Goal: Transaction & Acquisition: Purchase product/service

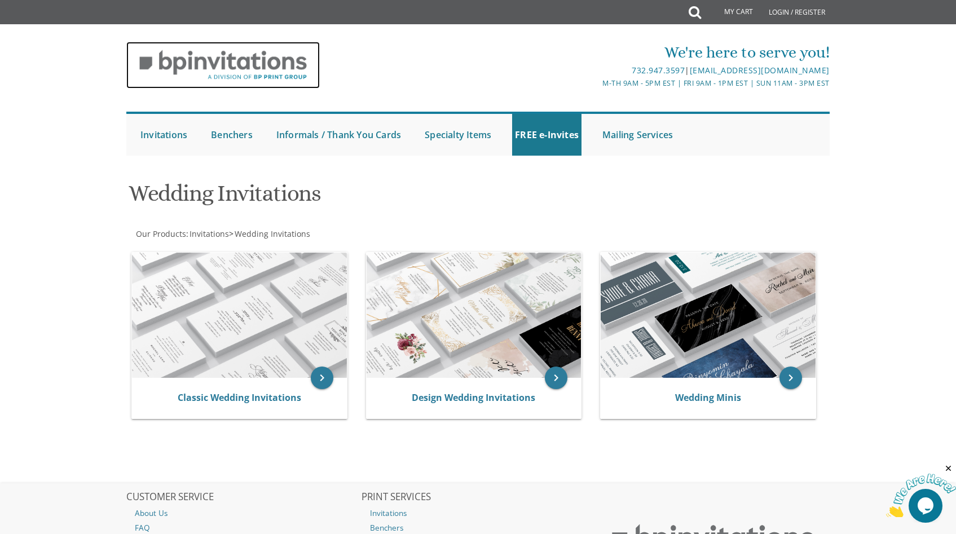
click at [274, 61] on img at bounding box center [222, 65] width 193 height 47
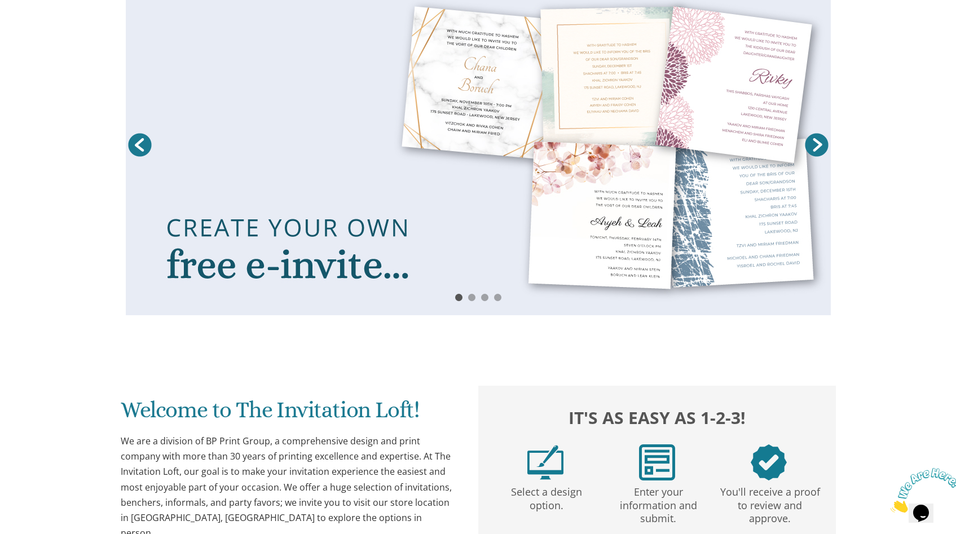
scroll to position [139, 0]
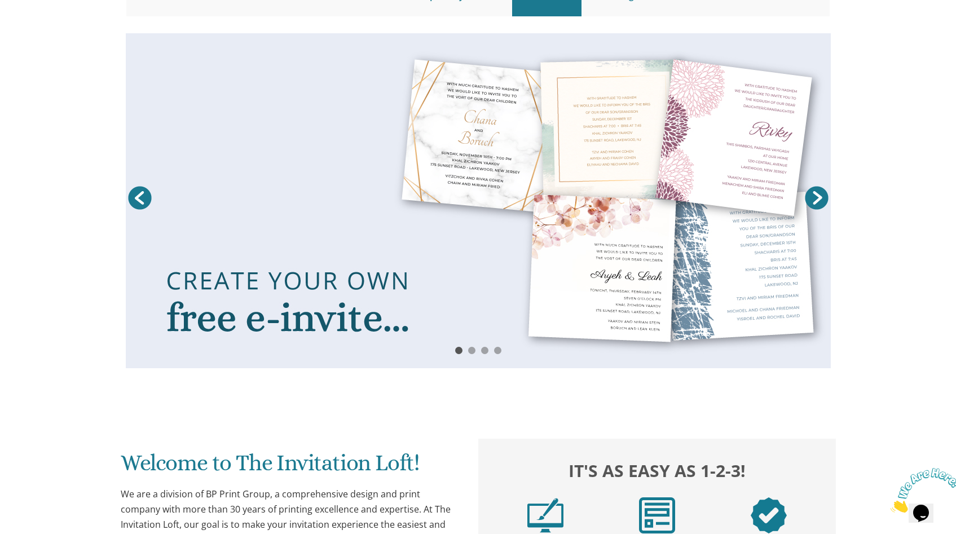
click at [504, 231] on link at bounding box center [478, 200] width 705 height 335
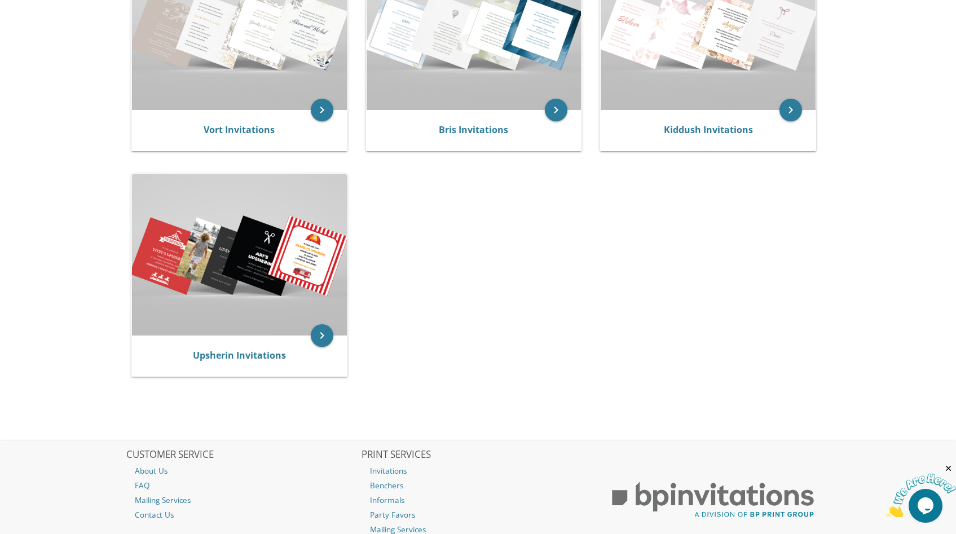
scroll to position [305, 0]
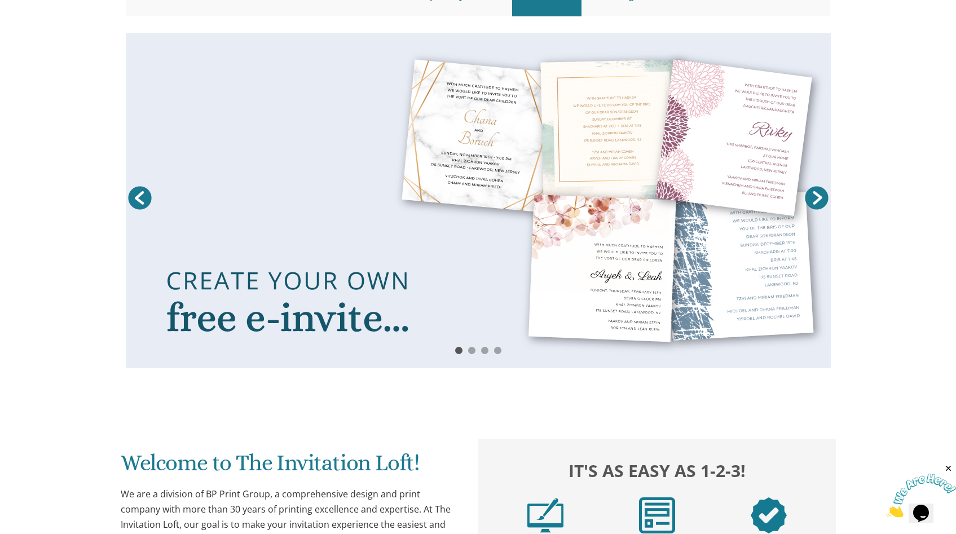
click at [817, 203] on link "Next" at bounding box center [817, 198] width 28 height 28
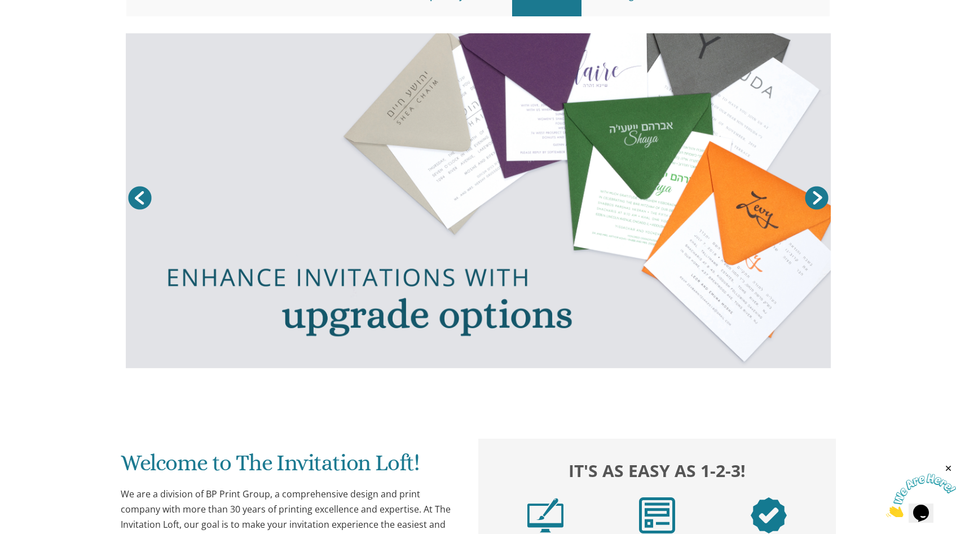
click at [817, 201] on link "Next" at bounding box center [817, 198] width 28 height 28
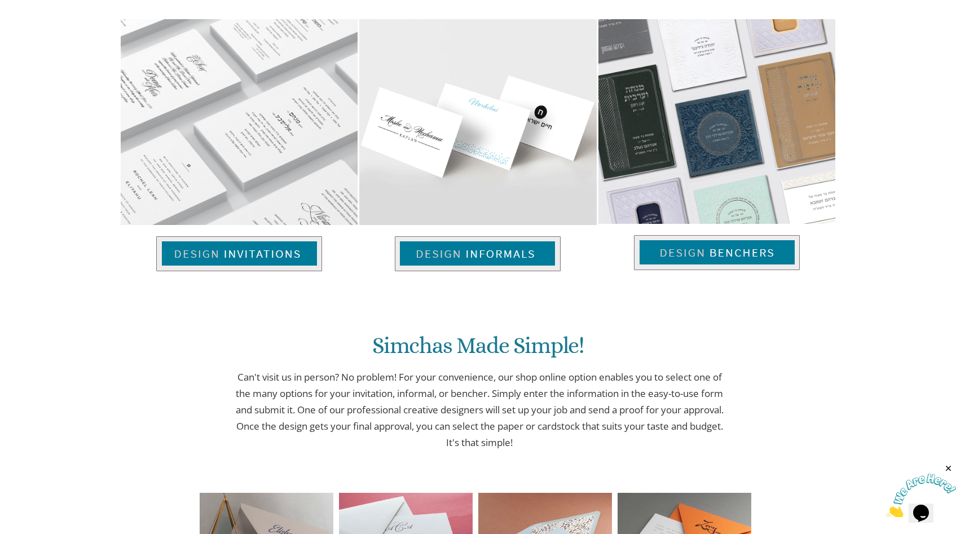
scroll to position [779, 0]
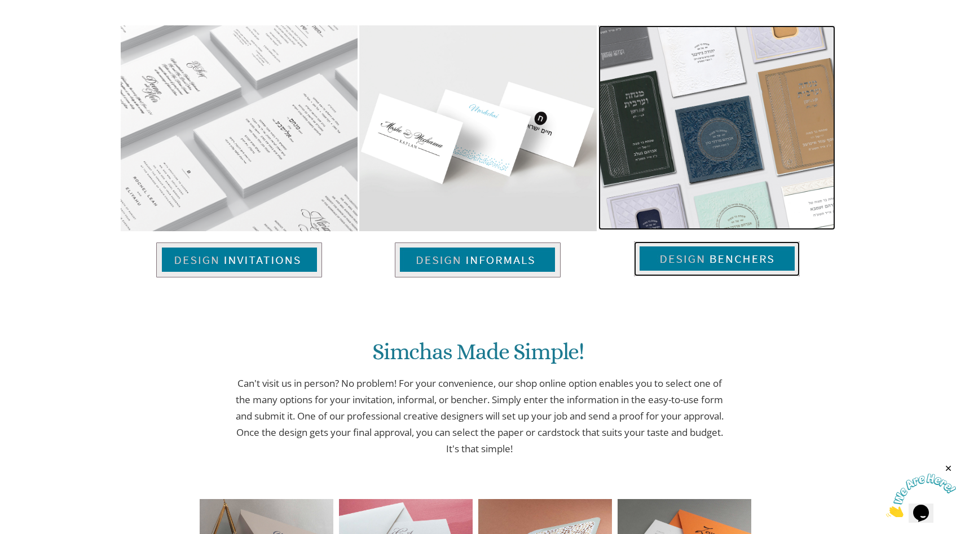
click at [697, 135] on img at bounding box center [716, 127] width 237 height 205
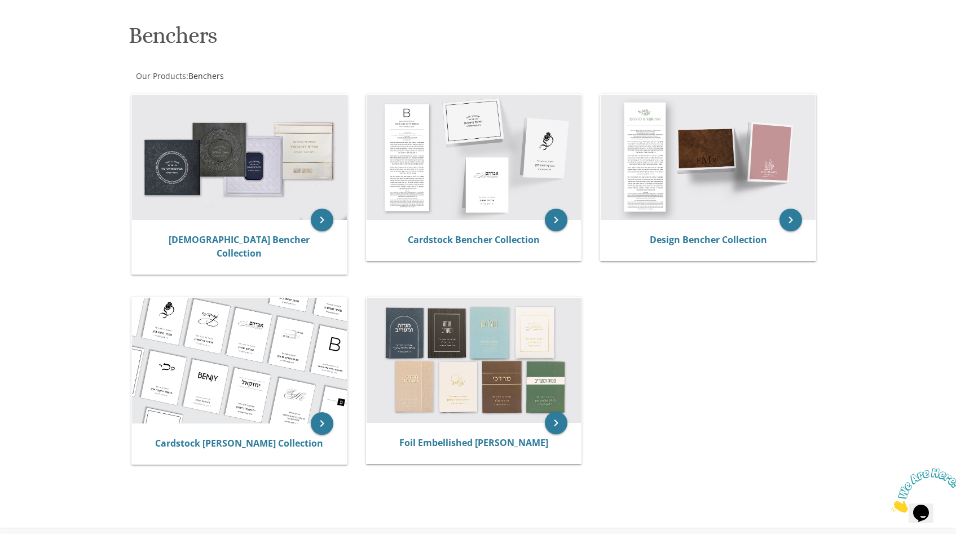
scroll to position [157, 0]
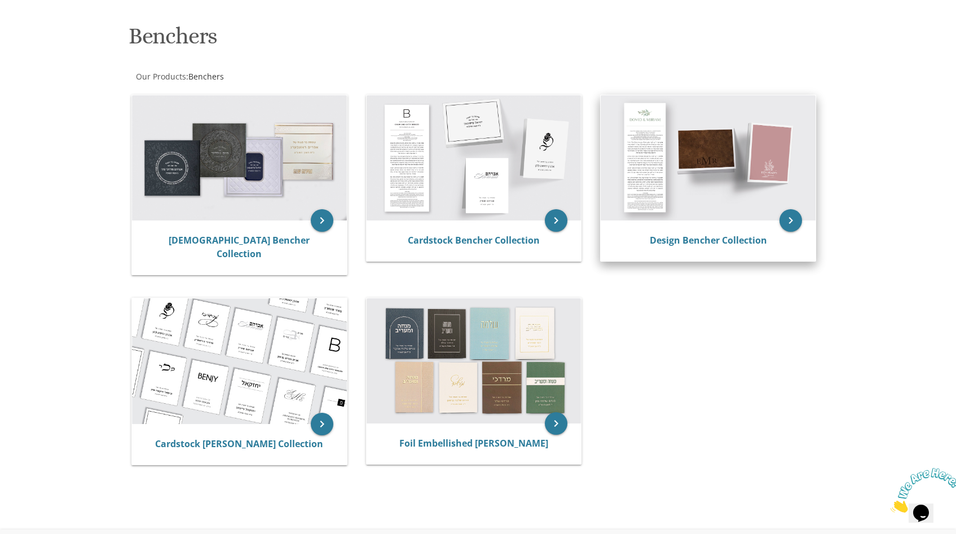
click at [702, 192] on img at bounding box center [708, 157] width 215 height 125
click at [707, 243] on link "Design Bencher Collection" at bounding box center [708, 240] width 117 height 12
click at [794, 219] on icon "keyboard_arrow_right" at bounding box center [790, 220] width 23 height 23
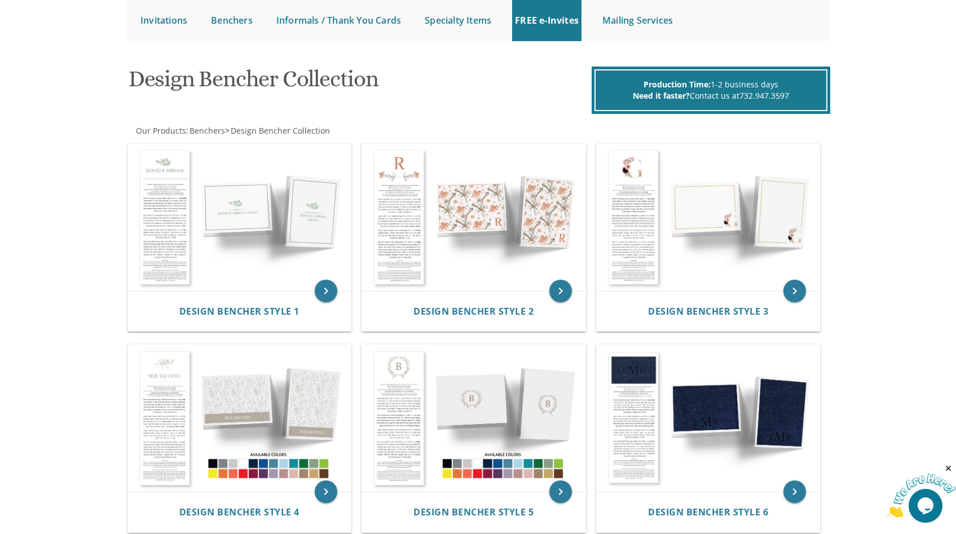
scroll to position [111, 0]
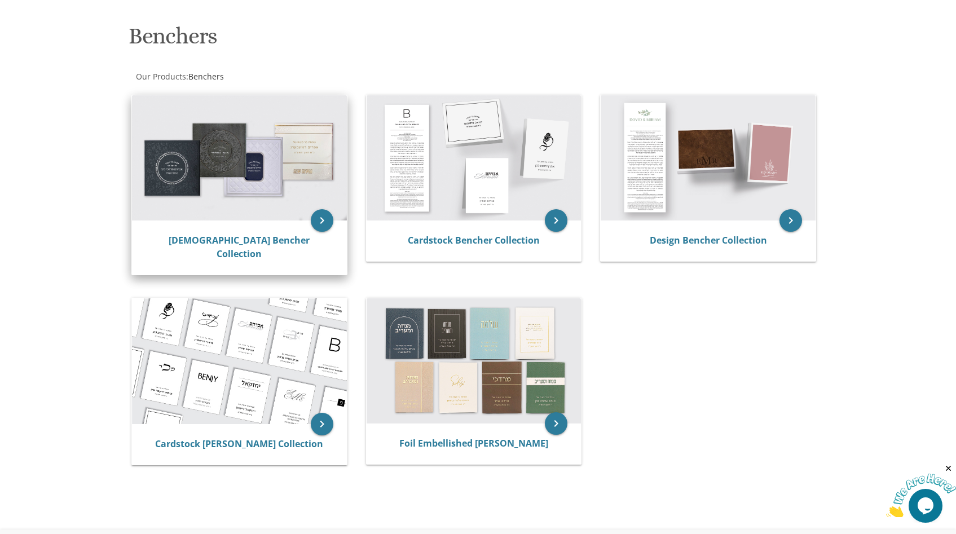
click at [192, 194] on img at bounding box center [239, 157] width 215 height 125
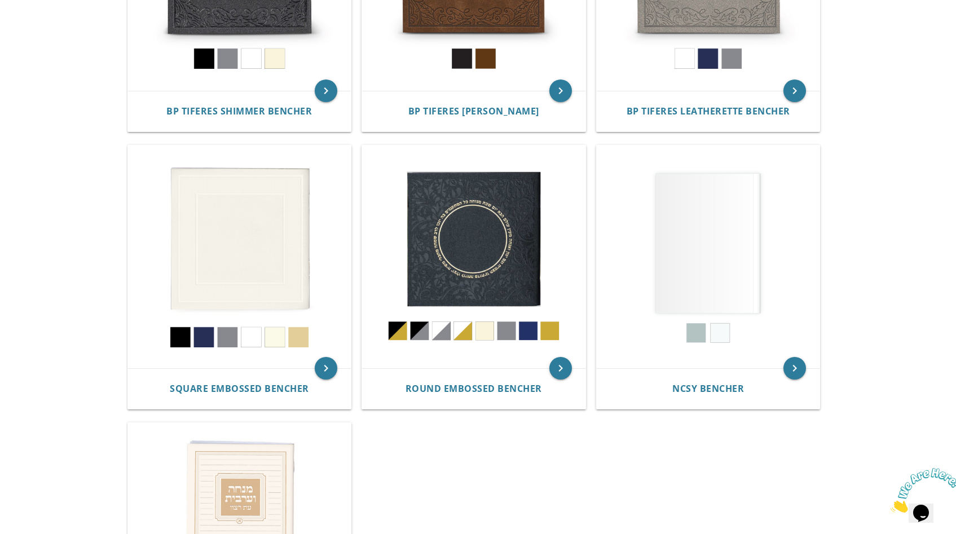
scroll to position [395, 0]
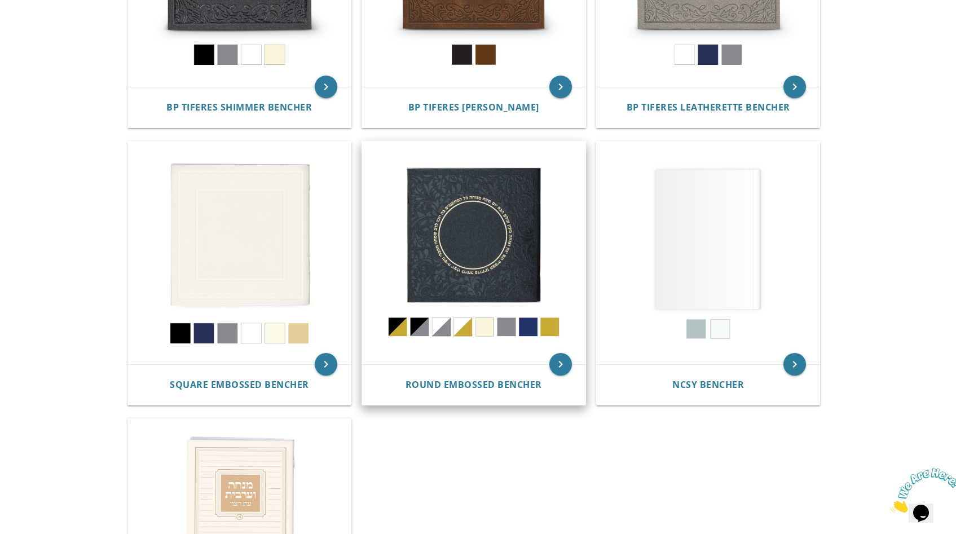
click at [420, 331] on img at bounding box center [473, 253] width 223 height 223
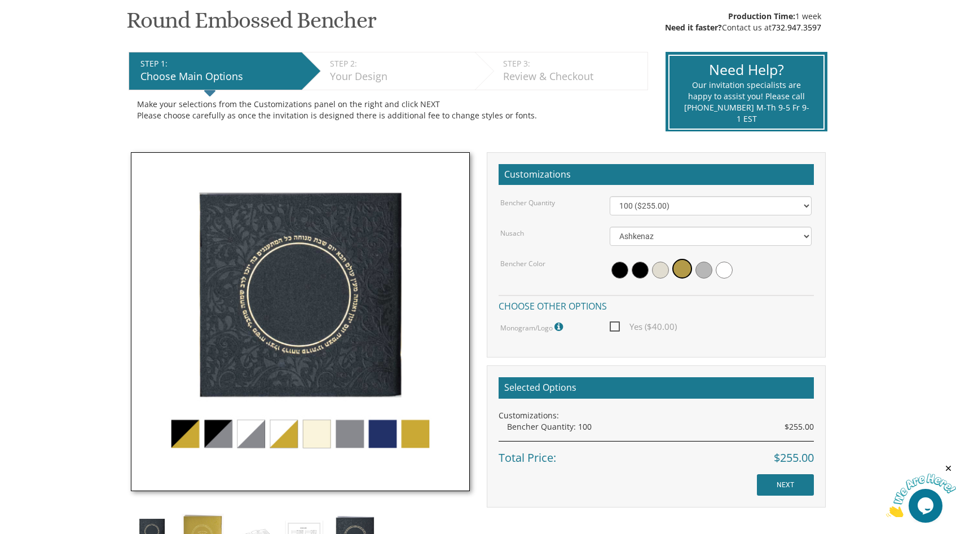
scroll to position [198, 0]
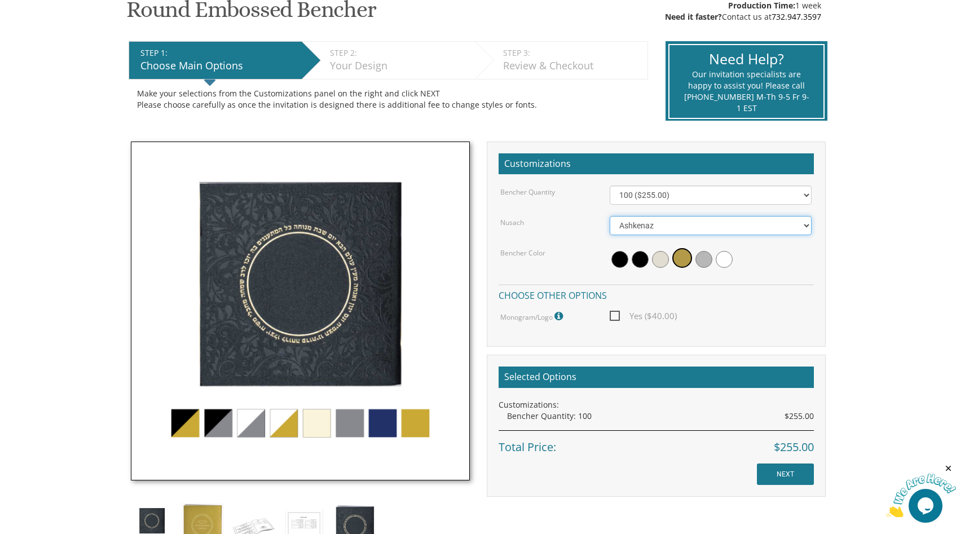
click at [644, 227] on select "Ashkenaz [PERSON_NAME]" at bounding box center [711, 225] width 202 height 19
click at [642, 229] on select "Ashkenaz [PERSON_NAME]" at bounding box center [711, 225] width 202 height 19
select select "Ashkenaz"
click at [644, 258] on span at bounding box center [640, 259] width 17 height 17
click at [623, 259] on span at bounding box center [619, 259] width 17 height 17
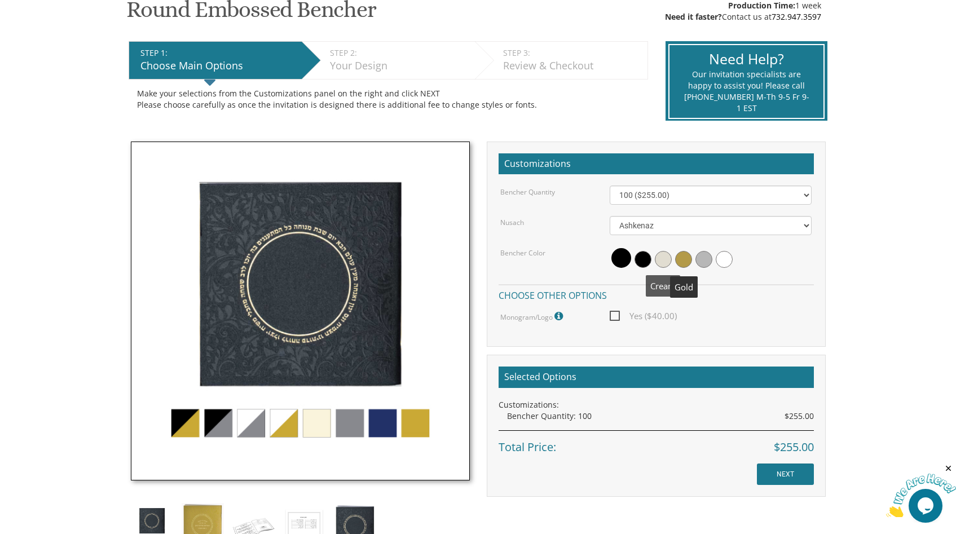
click at [666, 259] on span at bounding box center [663, 259] width 17 height 17
click at [303, 428] on img at bounding box center [300, 311] width 339 height 339
click at [323, 428] on img at bounding box center [300, 311] width 339 height 339
click at [347, 428] on img at bounding box center [300, 311] width 339 height 339
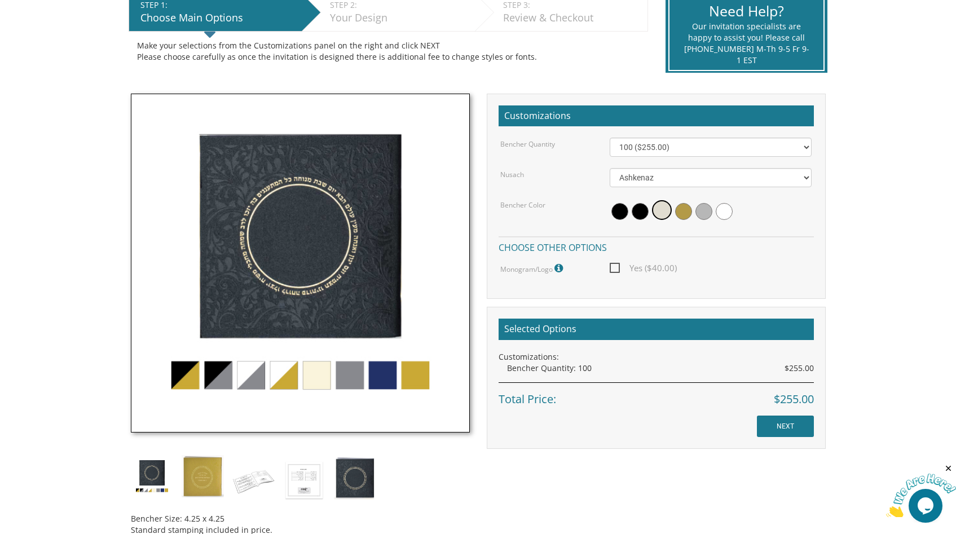
scroll to position [264, 0]
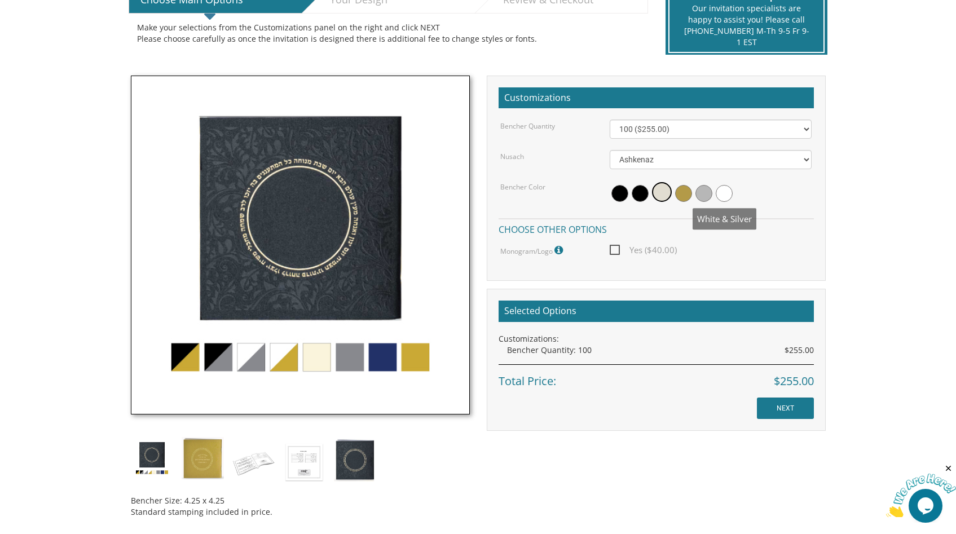
click at [729, 201] on span at bounding box center [724, 193] width 17 height 17
click at [700, 193] on span at bounding box center [701, 193] width 17 height 17
click at [641, 189] on span at bounding box center [640, 193] width 17 height 17
click at [624, 189] on span at bounding box center [619, 193] width 17 height 17
click at [640, 192] on span at bounding box center [642, 193] width 17 height 17
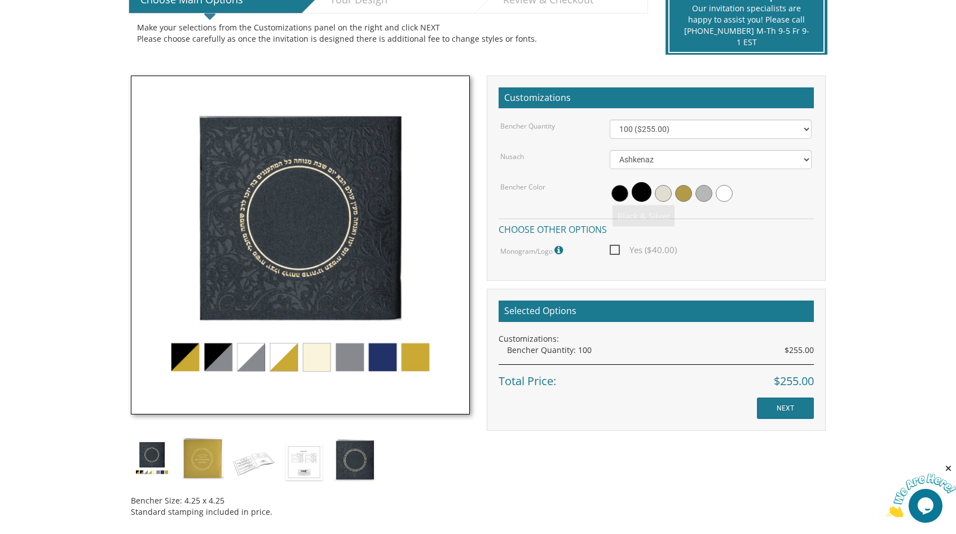
click at [626, 249] on span "Yes ($40.00)" at bounding box center [643, 250] width 67 height 14
click at [617, 249] on input "Yes ($40.00)" at bounding box center [613, 248] width 7 height 7
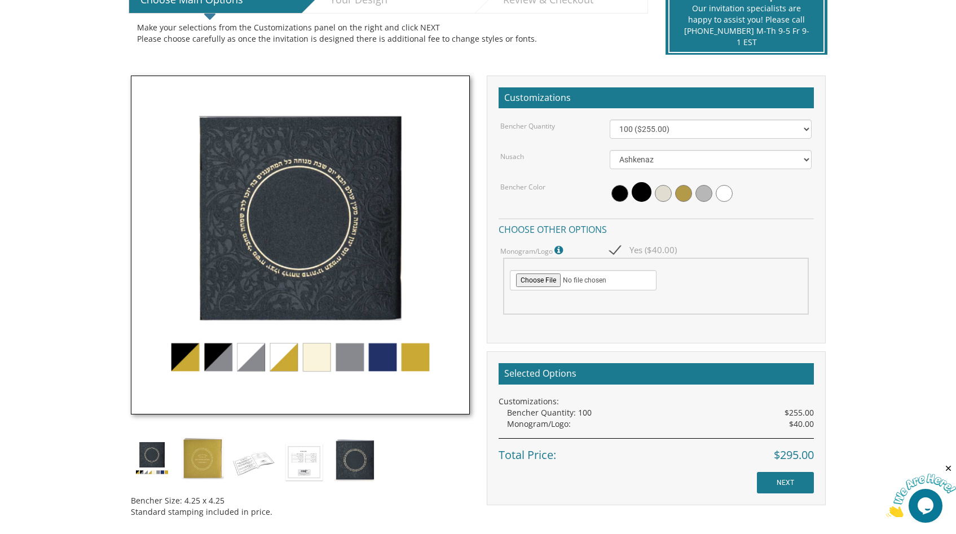
click at [622, 249] on span "Yes ($40.00)" at bounding box center [643, 250] width 67 height 14
click at [617, 249] on input "Yes ($40.00)" at bounding box center [613, 248] width 7 height 7
checkbox input "false"
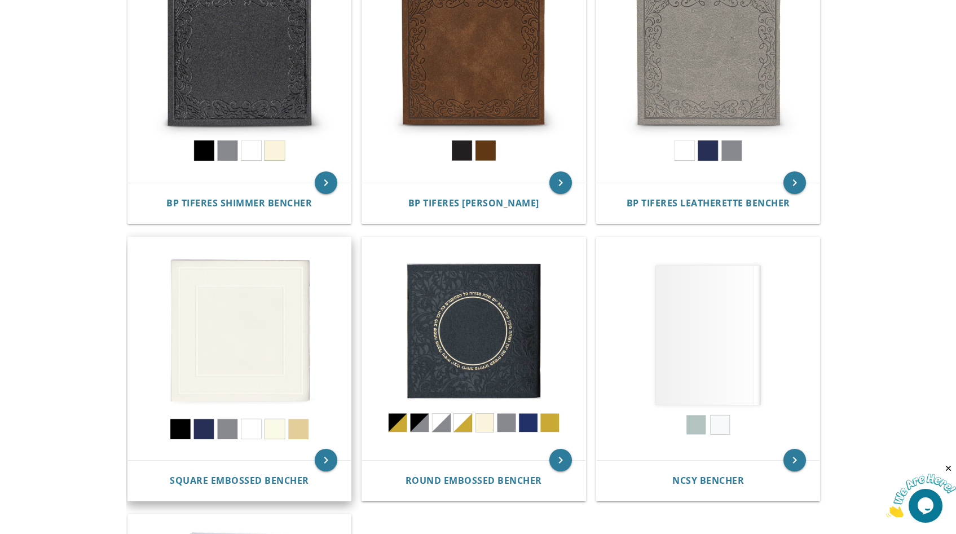
scroll to position [306, 0]
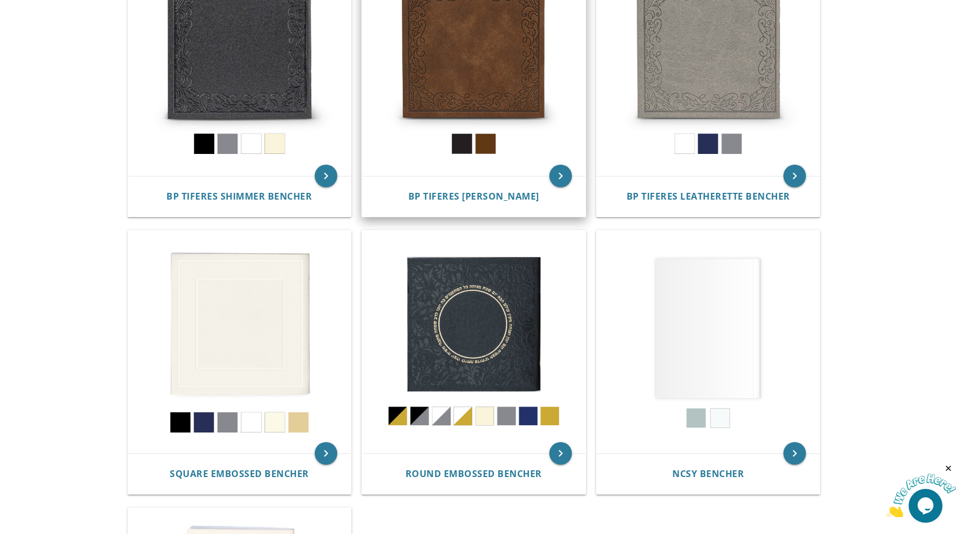
click at [504, 16] on img at bounding box center [473, 64] width 223 height 223
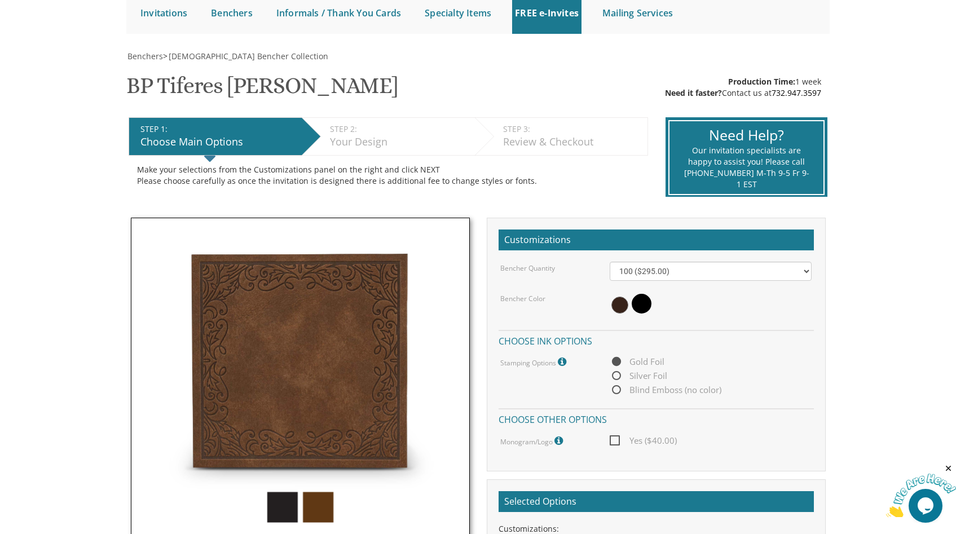
scroll to position [126, 0]
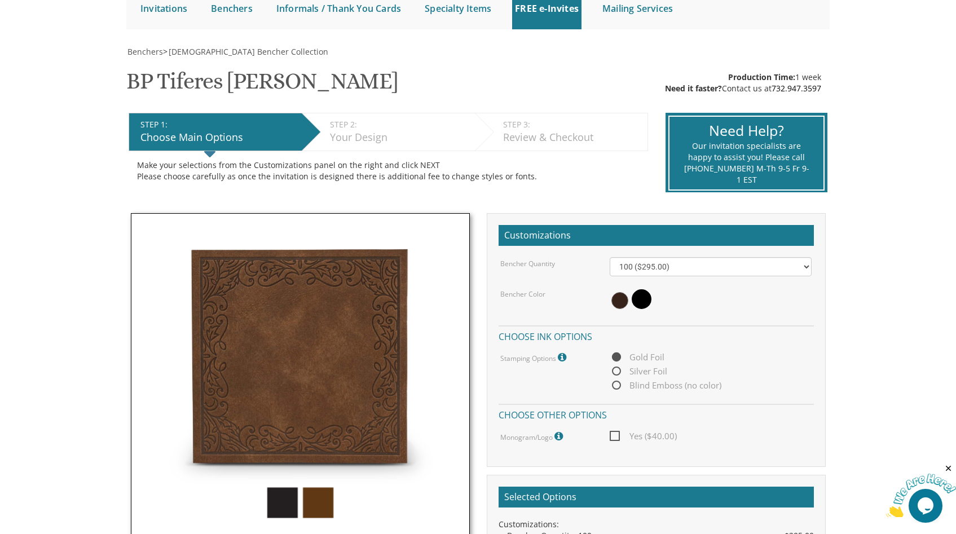
click at [652, 374] on span "Silver Foil" at bounding box center [639, 371] width 58 height 14
click at [617, 374] on input "Silver Foil" at bounding box center [613, 371] width 7 height 7
radio input "true"
click at [650, 359] on span "Gold Foil" at bounding box center [637, 357] width 55 height 14
click at [617, 359] on input "Gold Foil" at bounding box center [613, 357] width 7 height 7
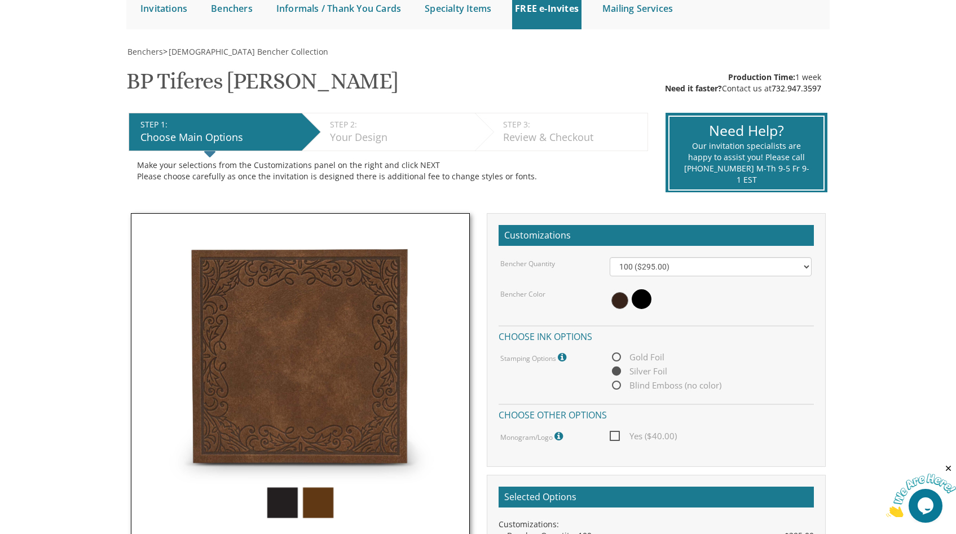
radio input "true"
click at [662, 392] on span "Blind Emboss (no color)" at bounding box center [666, 385] width 112 height 14
click at [617, 390] on input "Blind Emboss (no color)" at bounding box center [613, 385] width 7 height 7
radio input "true"
click at [646, 363] on span "Gold Foil" at bounding box center [637, 357] width 55 height 14
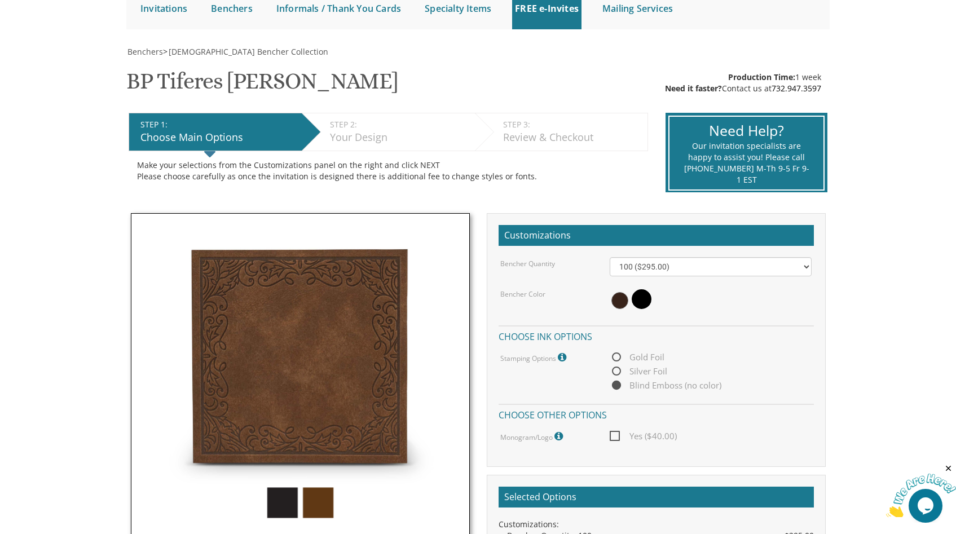
click at [617, 362] on input "Gold Foil" at bounding box center [613, 357] width 7 height 7
radio input "true"
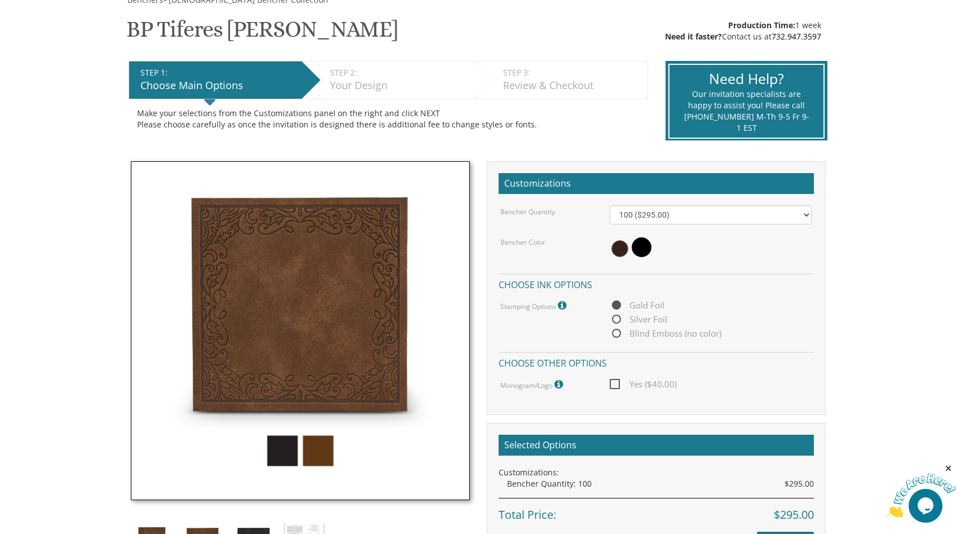
scroll to position [179, 0]
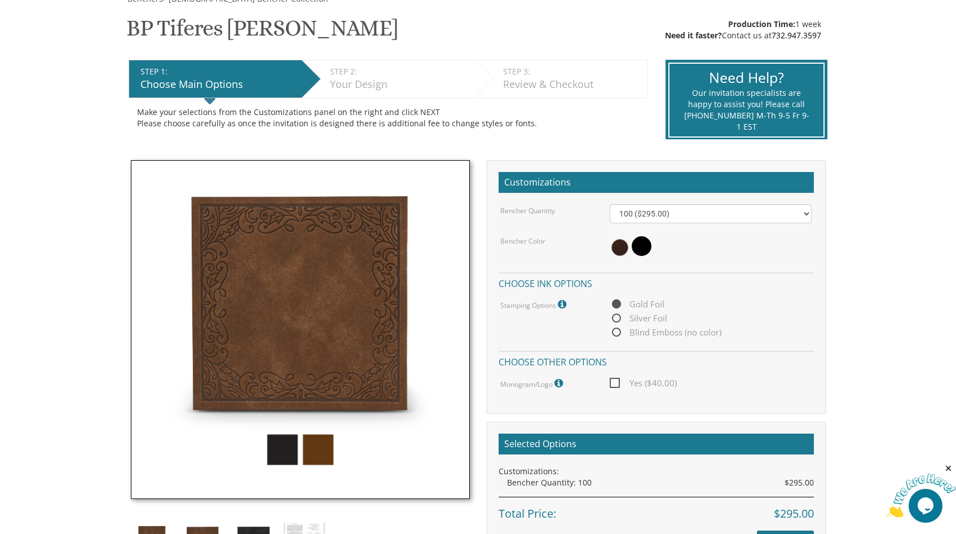
click at [614, 383] on span "Yes ($40.00)" at bounding box center [643, 383] width 67 height 14
click at [614, 383] on input "Yes ($40.00)" at bounding box center [613, 381] width 7 height 7
checkbox input "true"
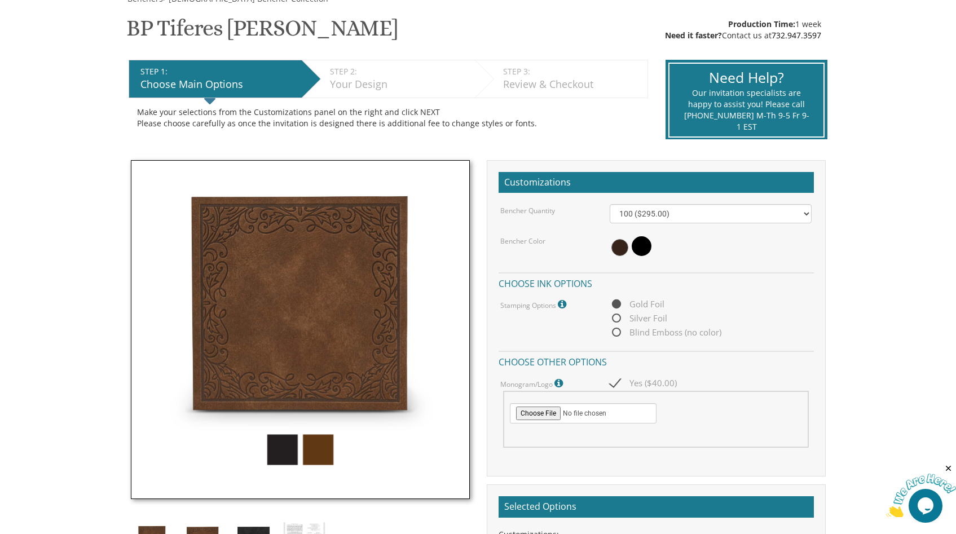
click at [558, 383] on icon at bounding box center [559, 383] width 11 height 10
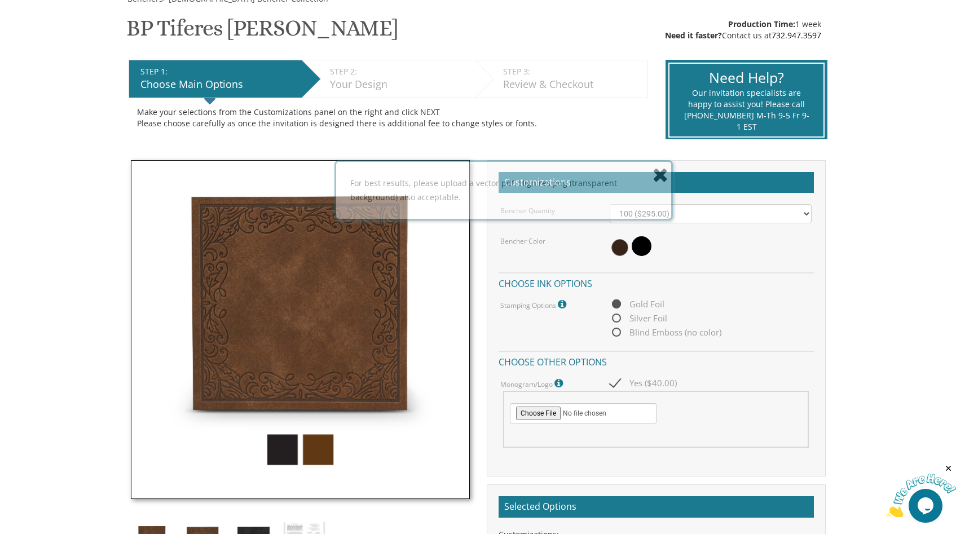
click at [562, 382] on icon at bounding box center [559, 383] width 11 height 10
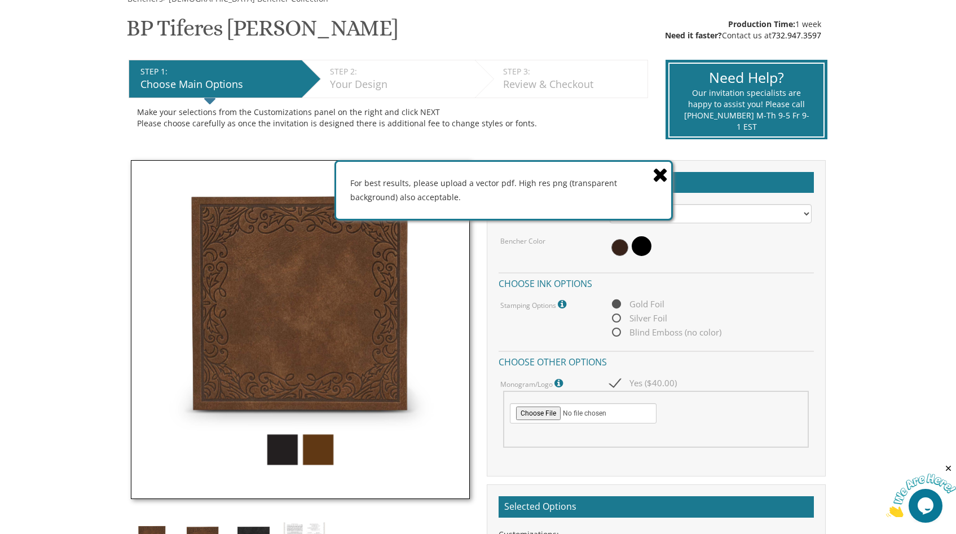
click at [591, 379] on div "Monogram/Logo For best results, please upload a vector pdf. High res png (trans…" at bounding box center [546, 383] width 109 height 15
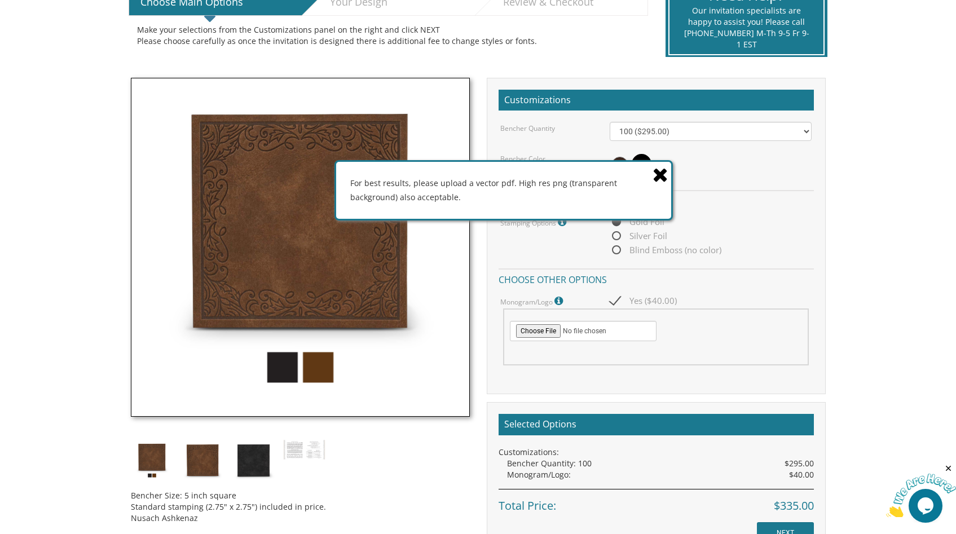
scroll to position [290, 0]
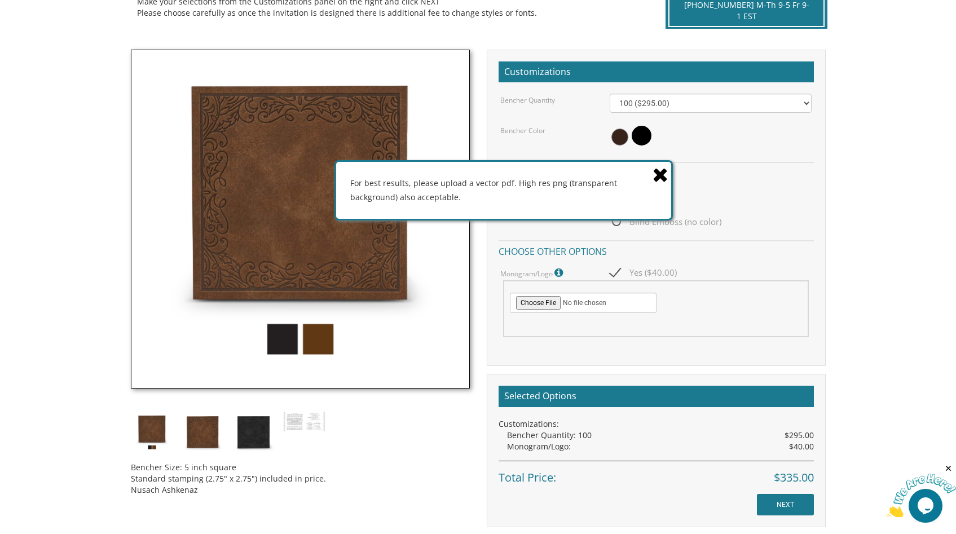
click at [659, 178] on icon at bounding box center [661, 175] width 16 height 20
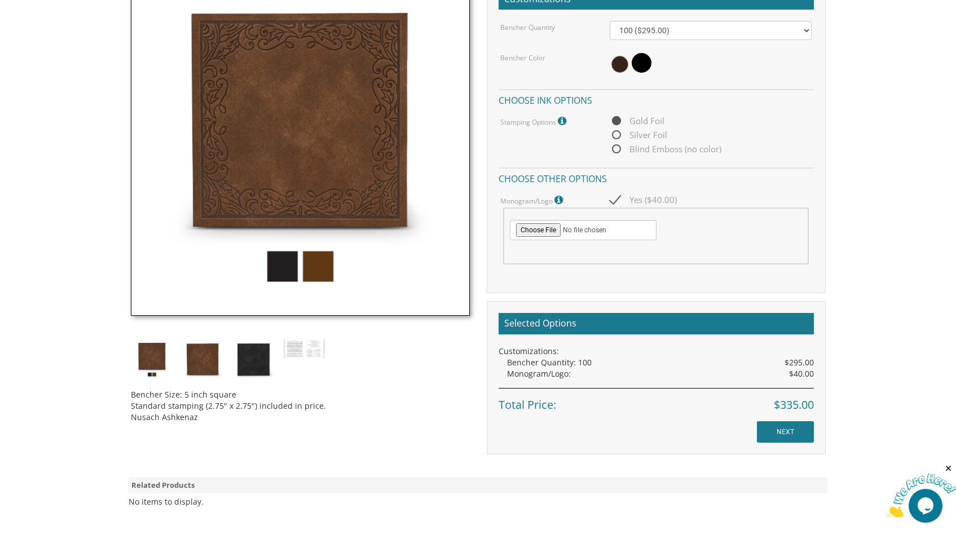
scroll to position [402, 0]
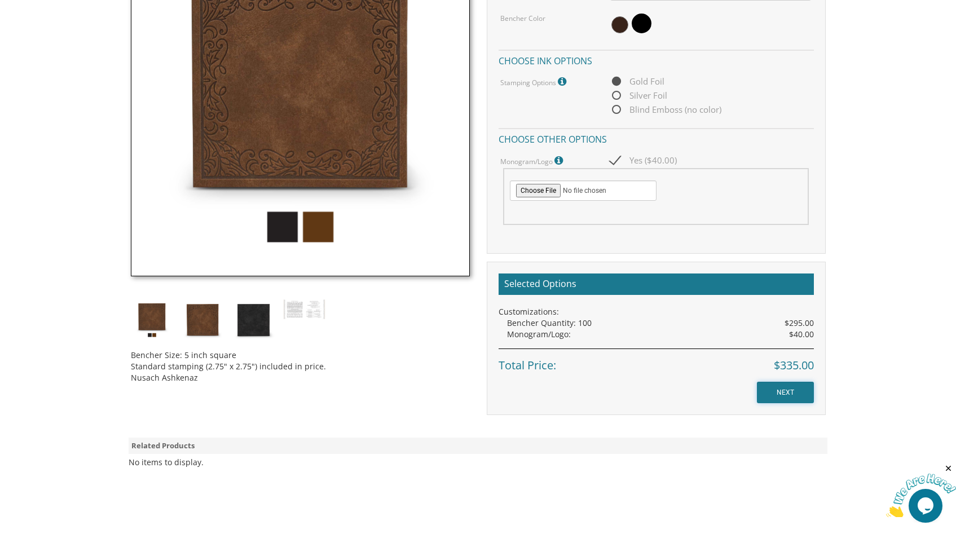
click at [801, 390] on input "NEXT" at bounding box center [785, 392] width 57 height 21
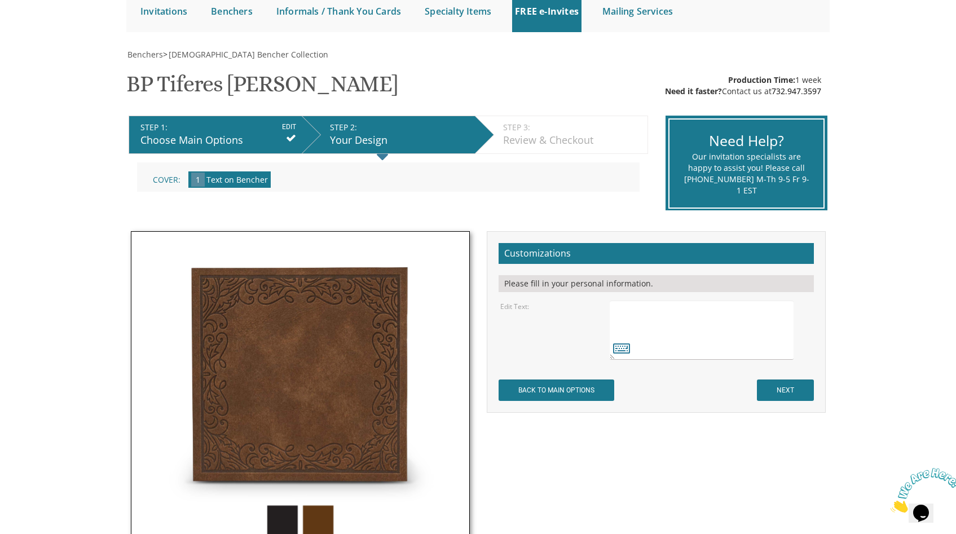
scroll to position [129, 0]
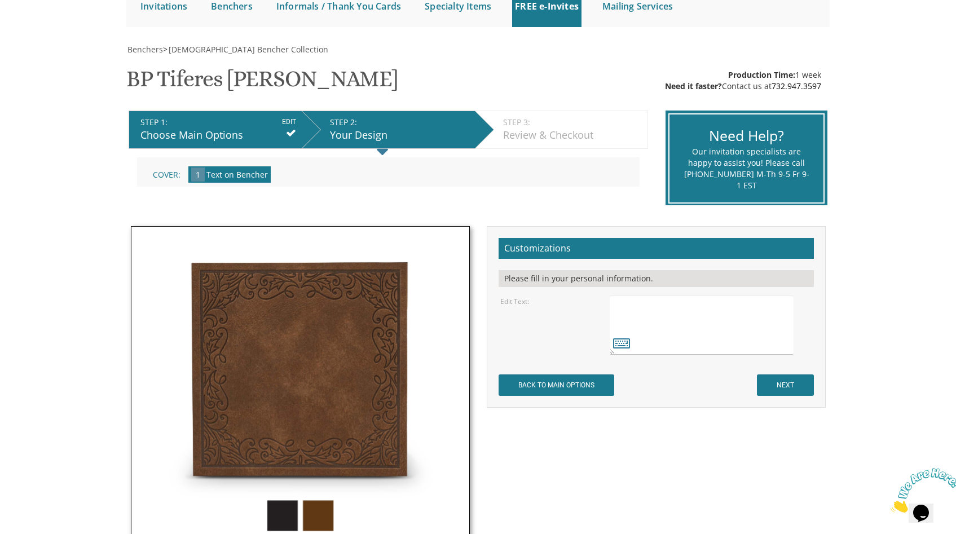
click at [643, 325] on textarea at bounding box center [701, 325] width 183 height 59
click at [625, 347] on icon at bounding box center [621, 343] width 17 height 16
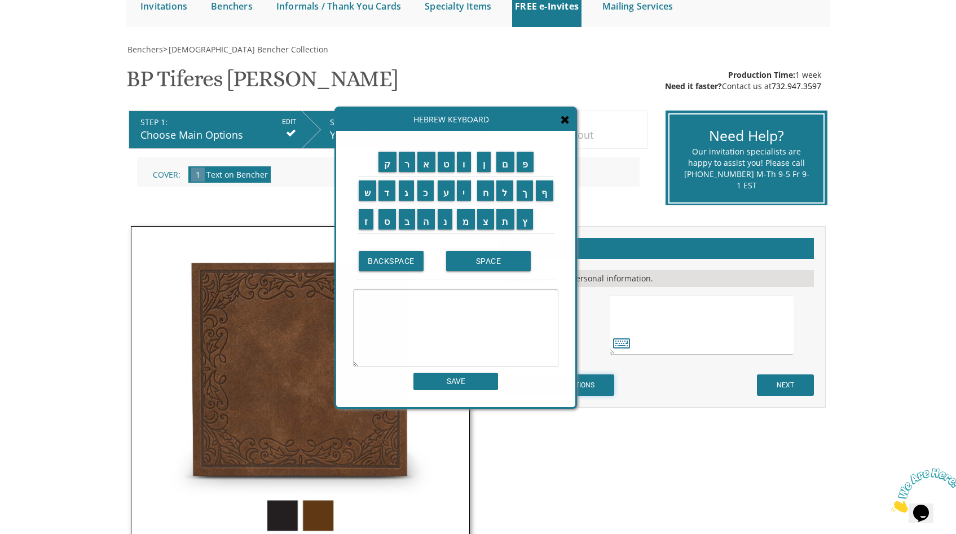
click at [605, 395] on input "BACK TO MAIN OPTIONS" at bounding box center [557, 384] width 116 height 21
